Goal: Find specific page/section: Find specific page/section

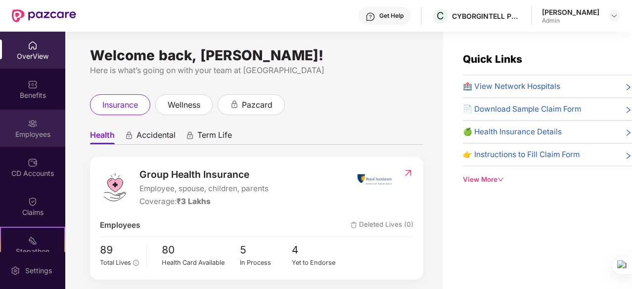
click at [33, 130] on div "Employees" at bounding box center [32, 135] width 65 height 10
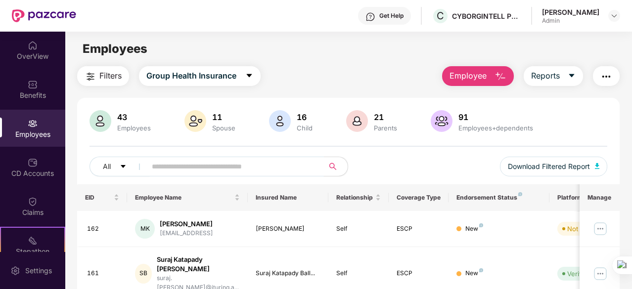
click at [189, 163] on input "text" at bounding box center [231, 166] width 159 height 15
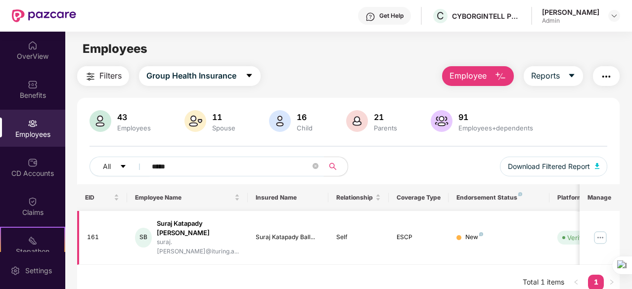
type input "*****"
click at [471, 233] on div "New" at bounding box center [474, 237] width 18 height 9
click at [506, 233] on div "New" at bounding box center [498, 237] width 85 height 9
click at [314, 166] on icon "close-circle" at bounding box center [316, 166] width 6 height 6
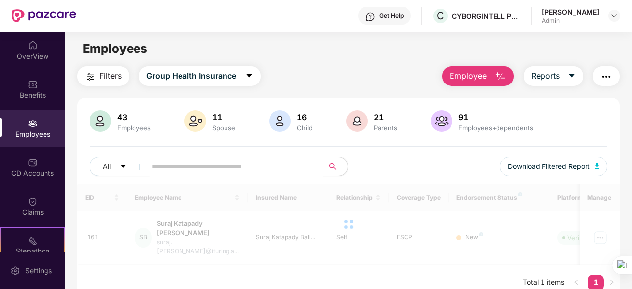
click at [243, 162] on input "text" at bounding box center [231, 166] width 159 height 15
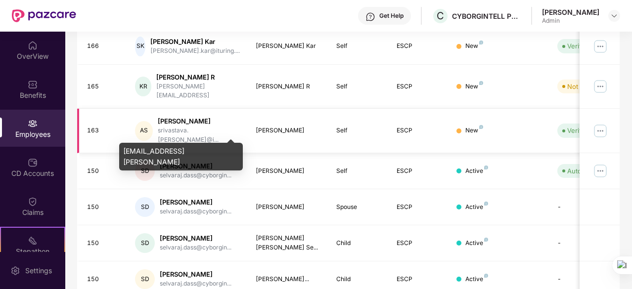
scroll to position [316, 0]
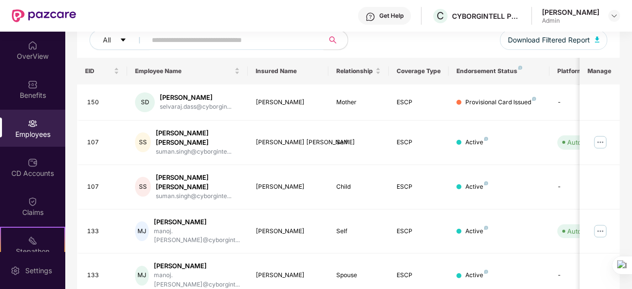
scroll to position [0, 0]
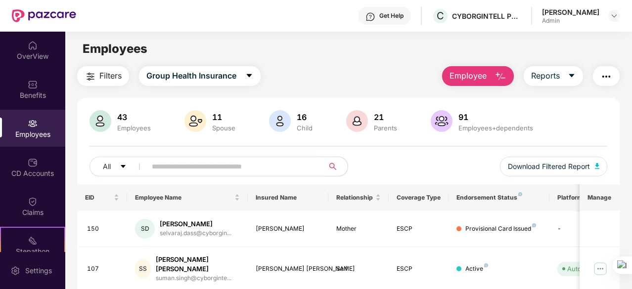
click at [195, 172] on input "text" at bounding box center [231, 166] width 159 height 15
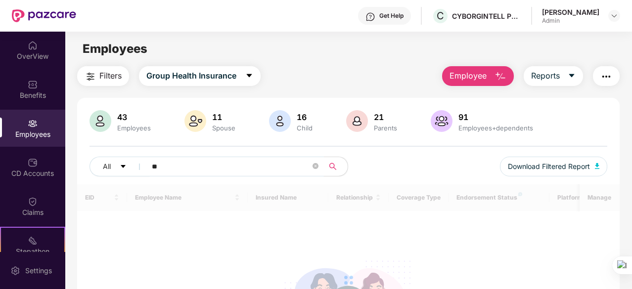
type input "*"
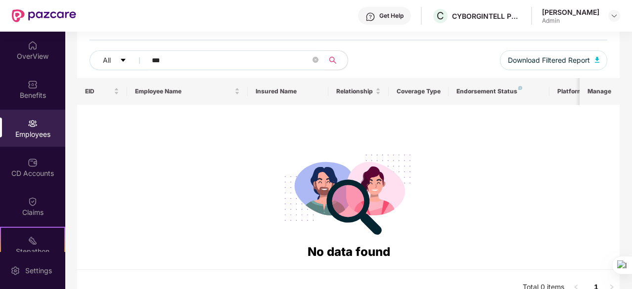
scroll to position [76, 0]
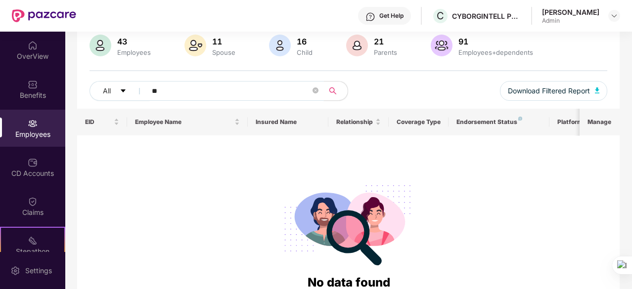
type input "*"
type input "*****"
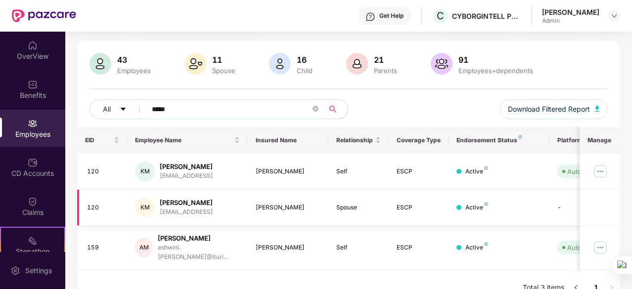
scroll to position [64, 0]
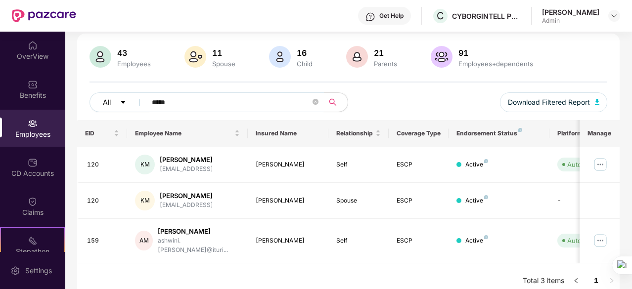
drag, startPoint x: 191, startPoint y: 97, endPoint x: 124, endPoint y: 107, distance: 67.5
click at [124, 107] on div "All *****" at bounding box center [219, 102] width 259 height 20
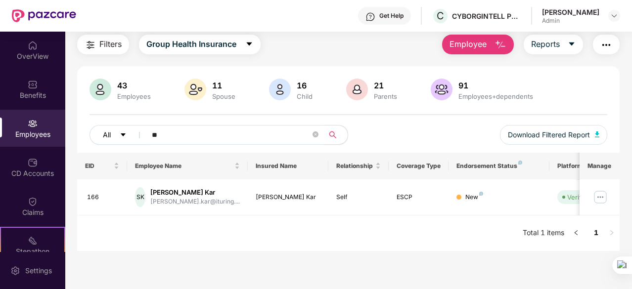
scroll to position [32, 0]
type input "*"
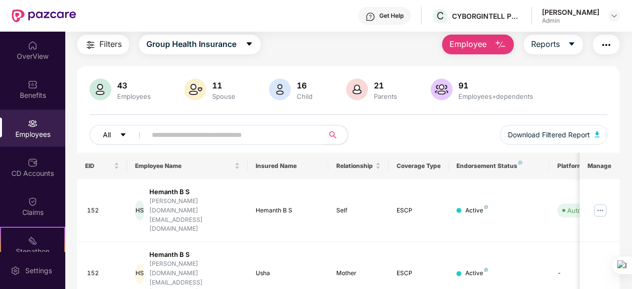
scroll to position [64, 0]
